Goal: Transaction & Acquisition: Purchase product/service

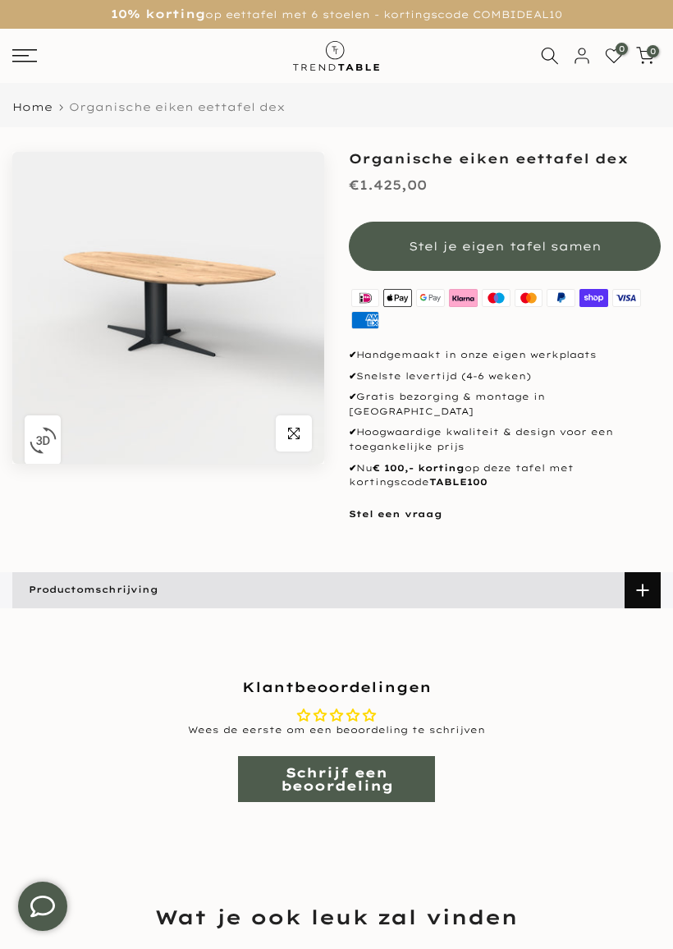
click at [509, 250] on span "Stel je eigen tafel samen" at bounding box center [505, 246] width 193 height 15
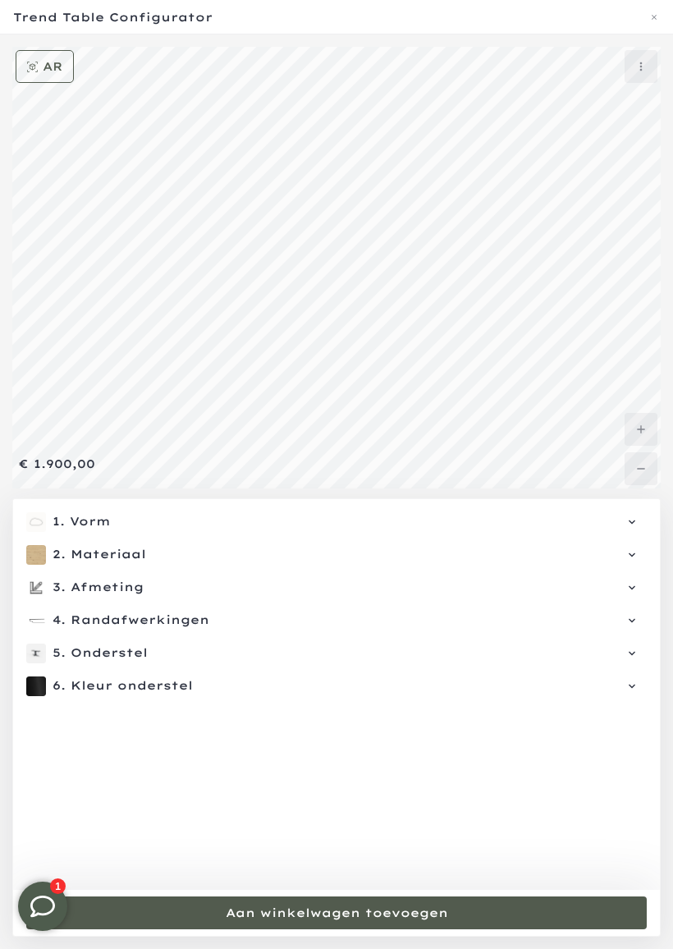
click at [100, 520] on span "Vorm" at bounding box center [351, 522] width 562 height 16
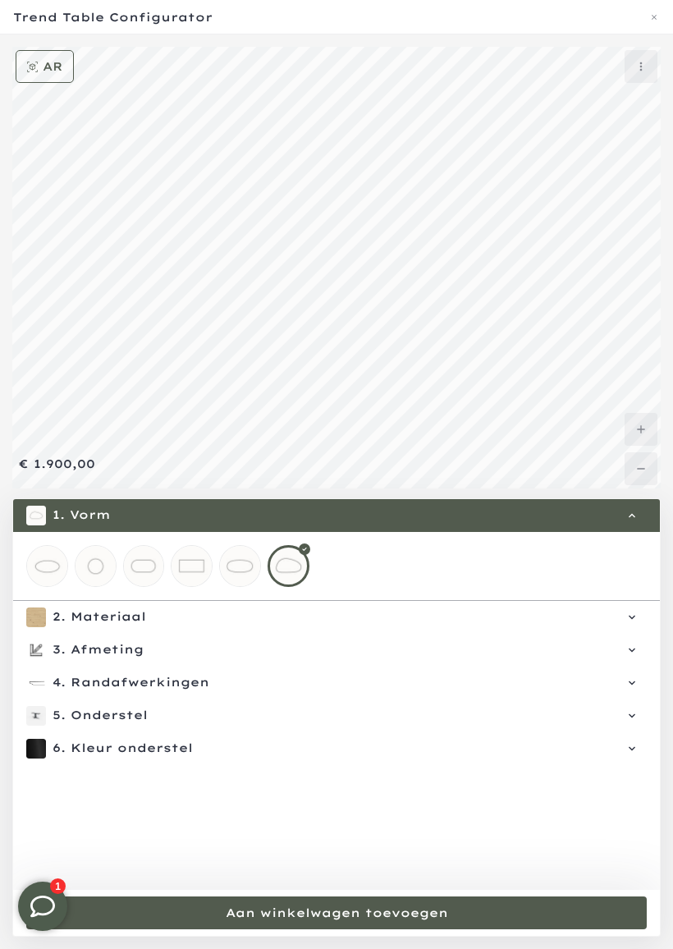
click at [137, 620] on span "Materiaal" at bounding box center [351, 617] width 561 height 16
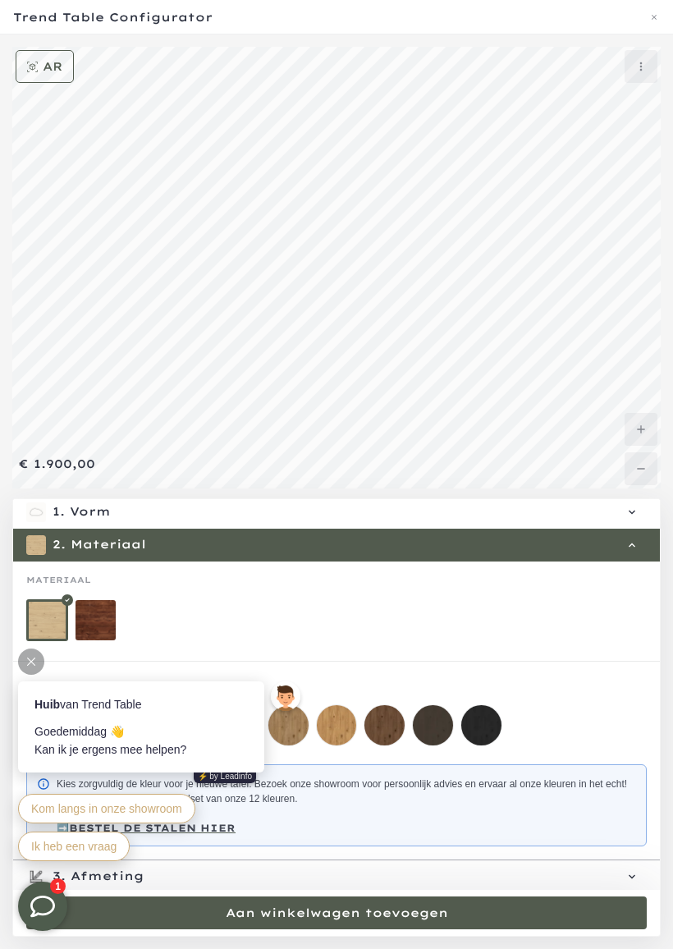
click at [495, 721] on mmq-loader at bounding box center [481, 725] width 40 height 40
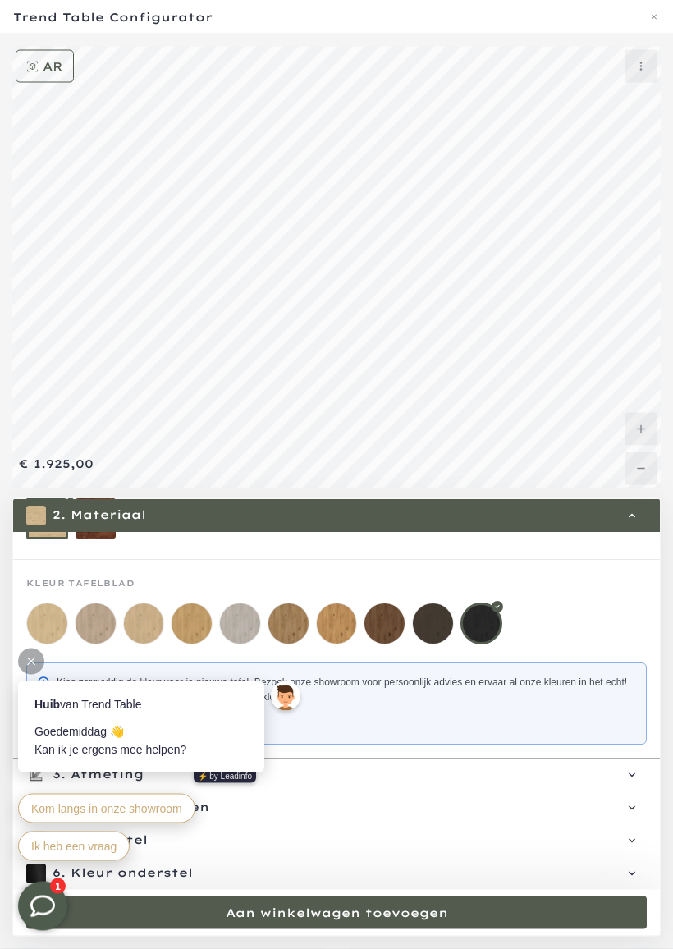
scroll to position [25, 0]
click at [588, 603] on div at bounding box center [336, 623] width 620 height 42
click at [66, 835] on div "1" at bounding box center [43, 906] width 82 height 82
click at [472, 662] on mmq-message-widget at bounding box center [336, 703] width 620 height 82
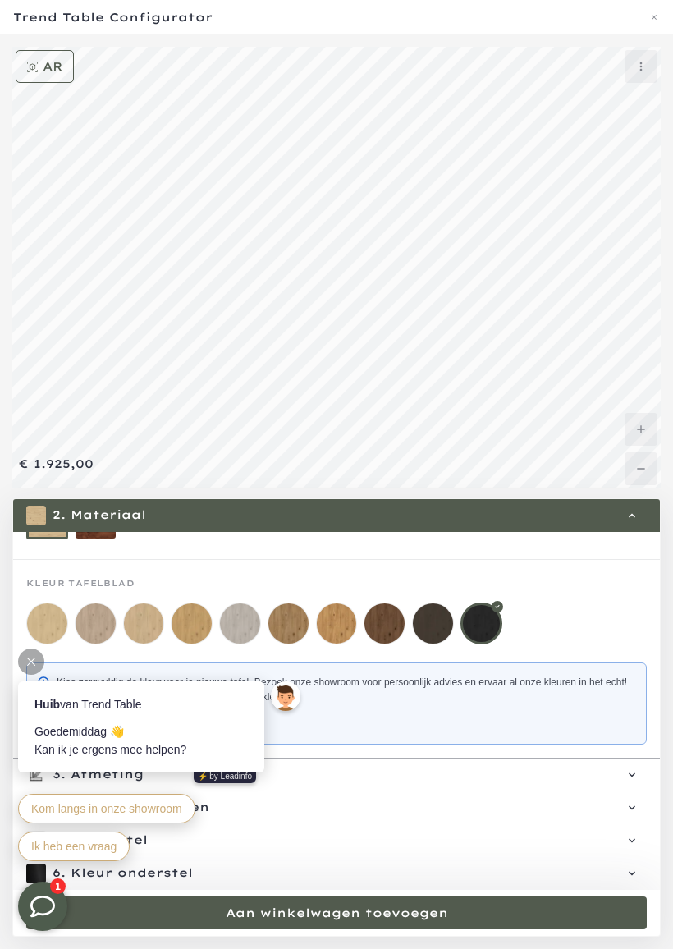
click at [619, 513] on span "Materiaal" at bounding box center [351, 515] width 561 height 16
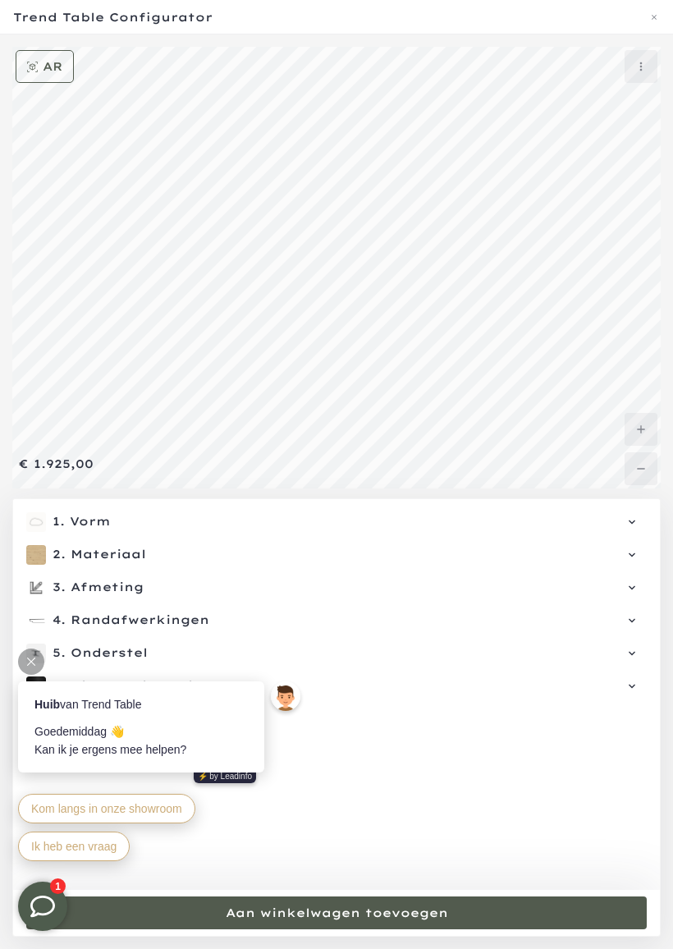
click at [141, 584] on span "Afmeting" at bounding box center [351, 587] width 561 height 16
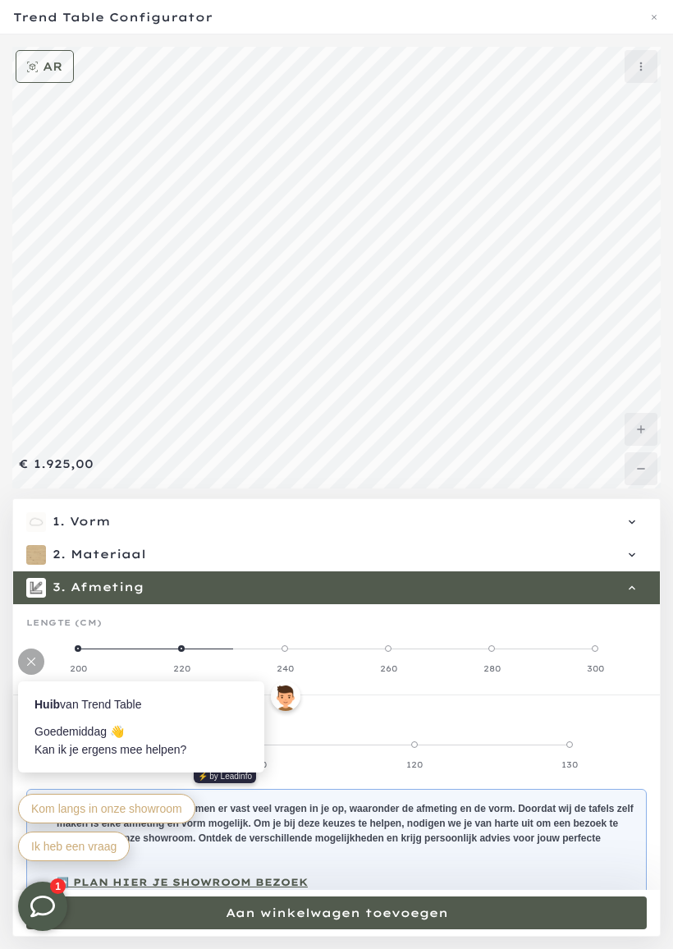
scroll to position [685, 0]
click at [378, 707] on mmq-components-mapper at bounding box center [336, 735] width 647 height 80
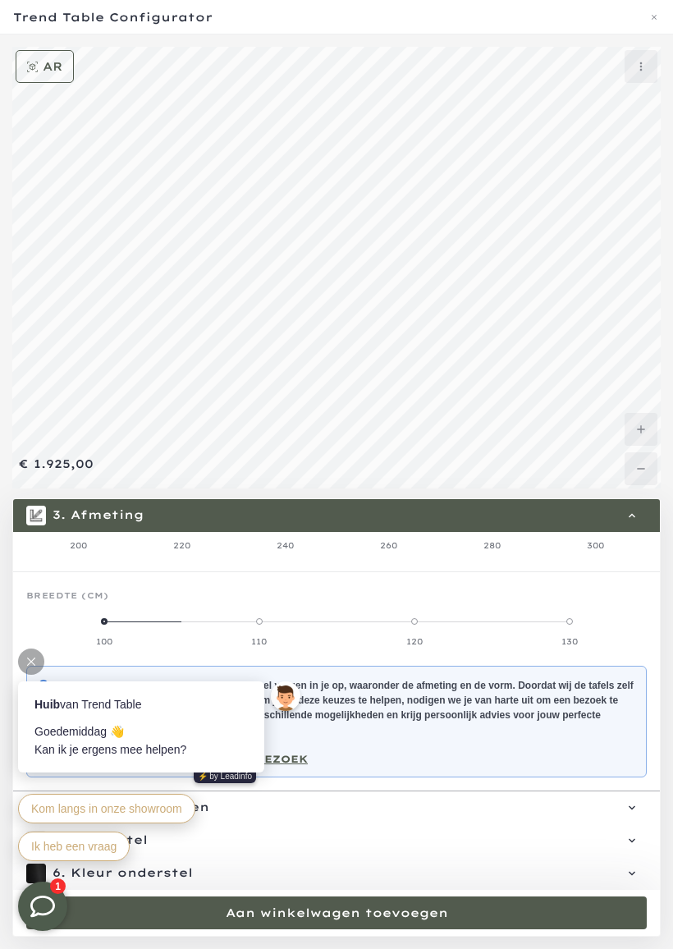
scroll to position [793, 0]
click at [524, 711] on strong "Bij het kopen van een tafel komen er vast veel vragen in je op, waaronder de af…" at bounding box center [345, 707] width 577 height 56
click at [302, 749] on div "Huib van Trend Table [PERSON_NAME] 👋 Kan ik je ergens mee helpen? ⚡️ by Leadinfo" at bounding box center [161, 731] width 287 height 100
click at [297, 753] on div "Huib van Trend Table [PERSON_NAME] 👋 Kan ik je ergens mee helpen? ⚡️ by Leadinfo" at bounding box center [161, 731] width 287 height 100
click at [33, 657] on icon at bounding box center [31, 661] width 8 height 8
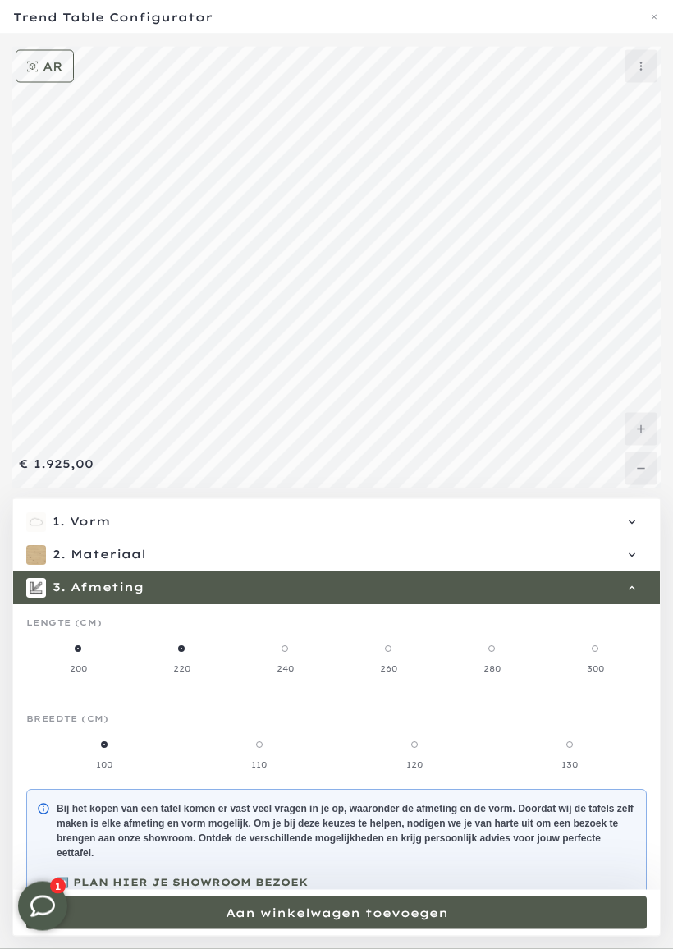
scroll to position [789, 0]
click at [79, 651] on span at bounding box center [78, 648] width 7 height 7
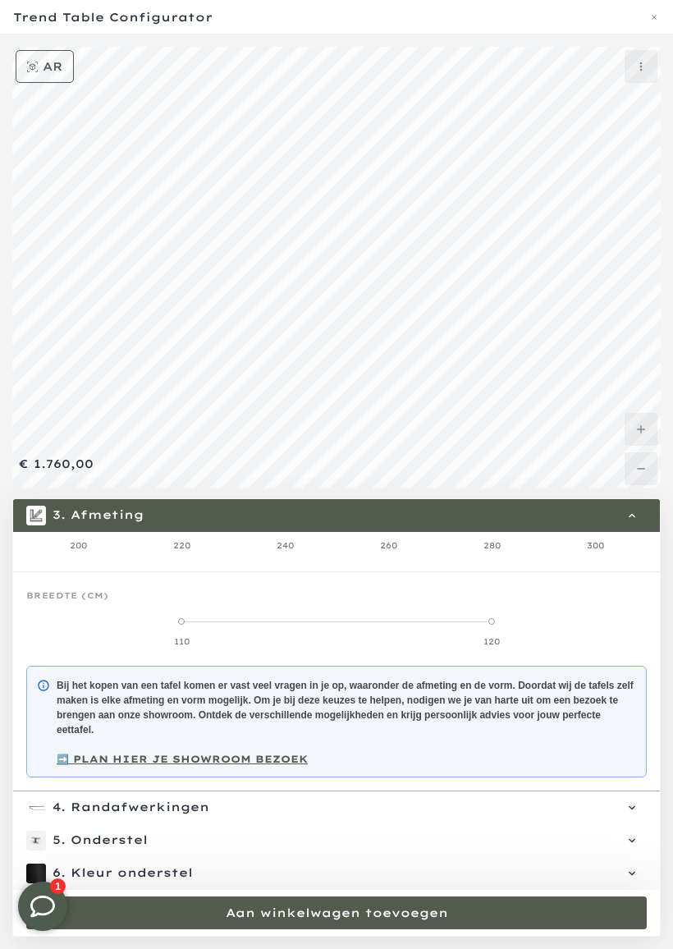
scroll to position [770, 0]
click at [195, 801] on span "Randafwerkingen" at bounding box center [351, 807] width 561 height 16
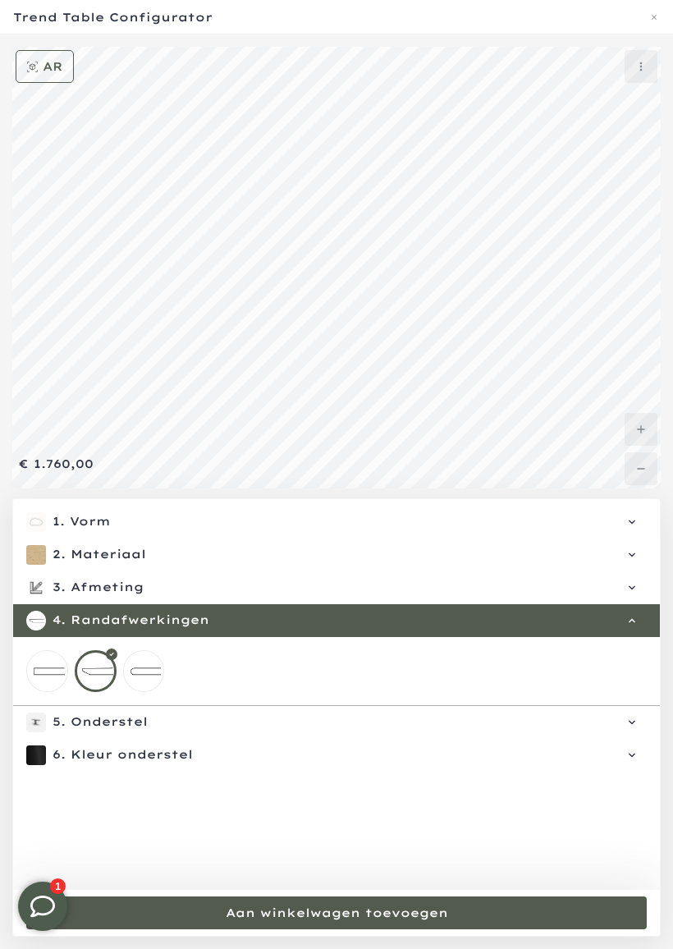
click at [108, 672] on div at bounding box center [96, 671] width 42 height 42
click at [149, 719] on span "Onderstel" at bounding box center [351, 722] width 561 height 16
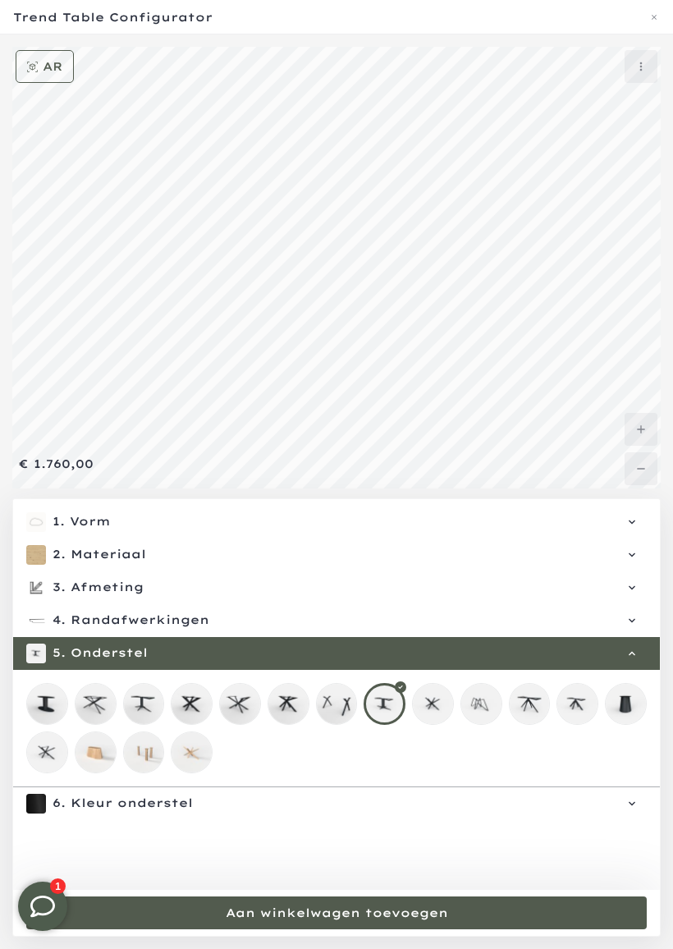
click at [152, 700] on mmq-loader at bounding box center [144, 704] width 40 height 40
click at [389, 699] on mmq-loader at bounding box center [384, 704] width 40 height 40
click at [648, 796] on div "6. Kleur onderstel Kleur onderstel: Zwart" at bounding box center [336, 803] width 647 height 33
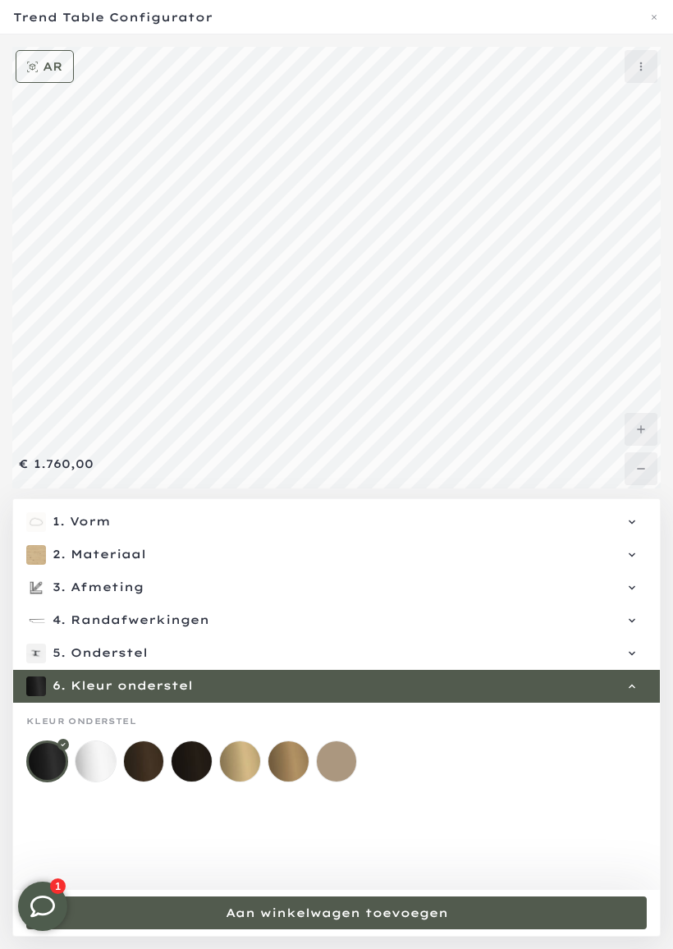
click at [345, 765] on mmq-loader at bounding box center [337, 761] width 40 height 40
click at [300, 766] on mmq-loader at bounding box center [288, 761] width 40 height 40
click at [253, 757] on mmq-loader at bounding box center [240, 761] width 40 height 40
click at [200, 756] on mmq-loader at bounding box center [192, 761] width 40 height 40
click at [155, 753] on mmq-loader at bounding box center [144, 761] width 40 height 40
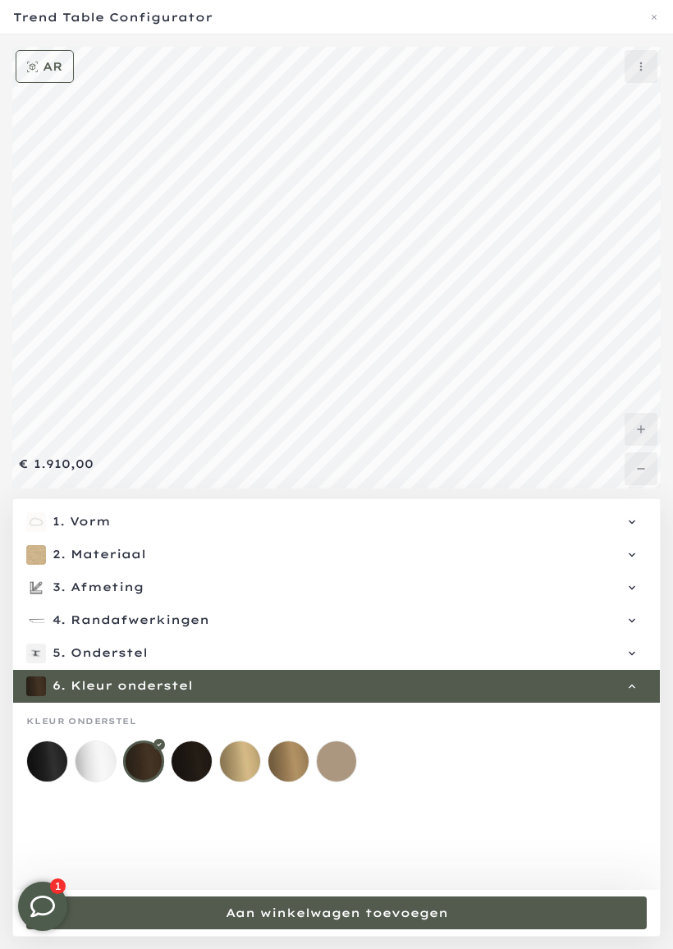
click at [116, 752] on div at bounding box center [96, 761] width 42 height 42
click at [66, 751] on mmq-loader at bounding box center [47, 761] width 40 height 40
